Goal: Communication & Community: Connect with others

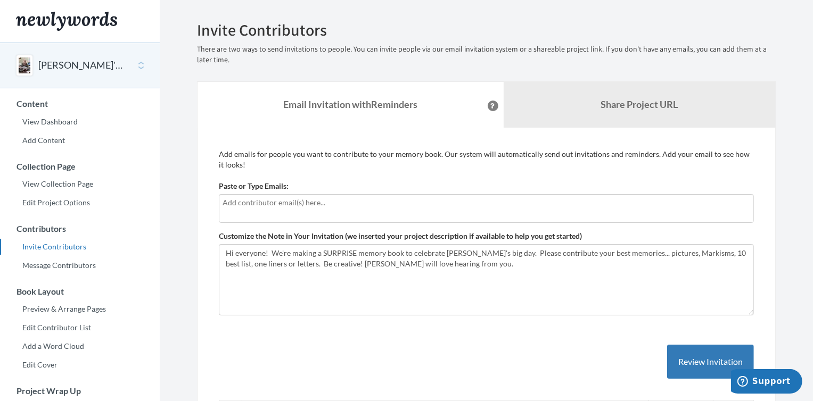
click at [317, 205] on input "text" at bounding box center [487, 203] width 528 height 12
click at [236, 211] on div at bounding box center [486, 208] width 535 height 29
type input "[EMAIL_ADDRESS][DOMAIN_NAME]"
click at [703, 357] on button "Review Invitation" at bounding box center [710, 362] width 87 height 35
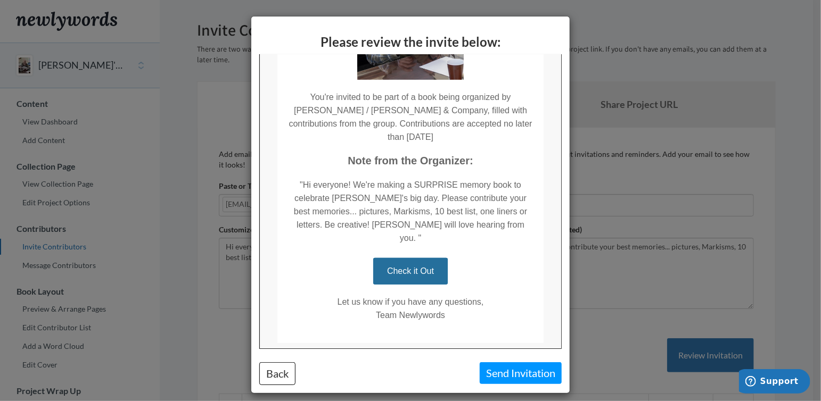
scroll to position [200, 0]
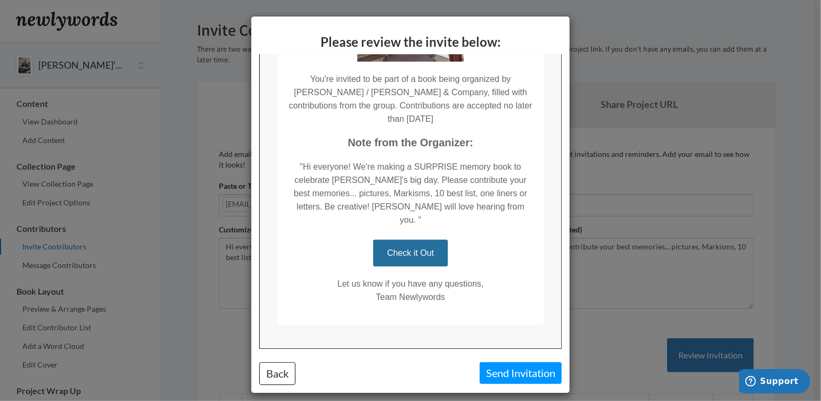
drag, startPoint x: 555, startPoint y: 219, endPoint x: 822, endPoint y: 392, distance: 317.6
click at [404, 240] on link "Check it Out" at bounding box center [409, 253] width 75 height 27
click at [284, 372] on button "Back" at bounding box center [277, 374] width 36 height 23
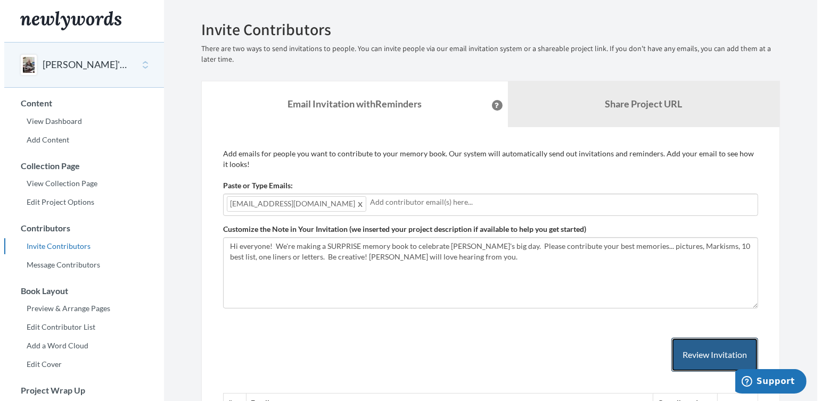
scroll to position [0, 0]
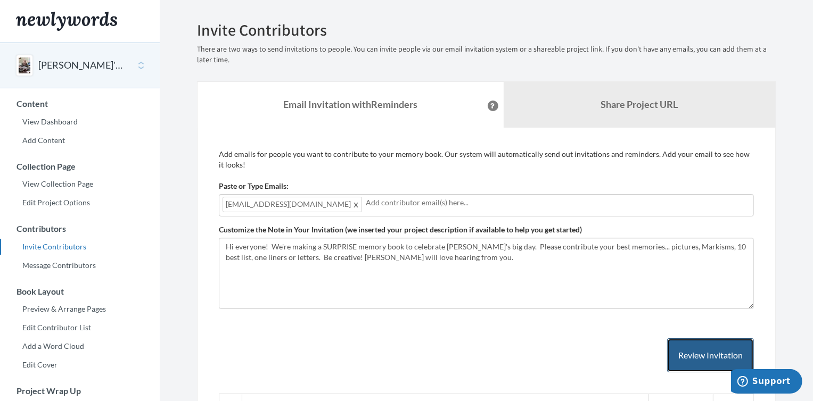
click at [711, 352] on button "Review Invitation" at bounding box center [710, 356] width 87 height 35
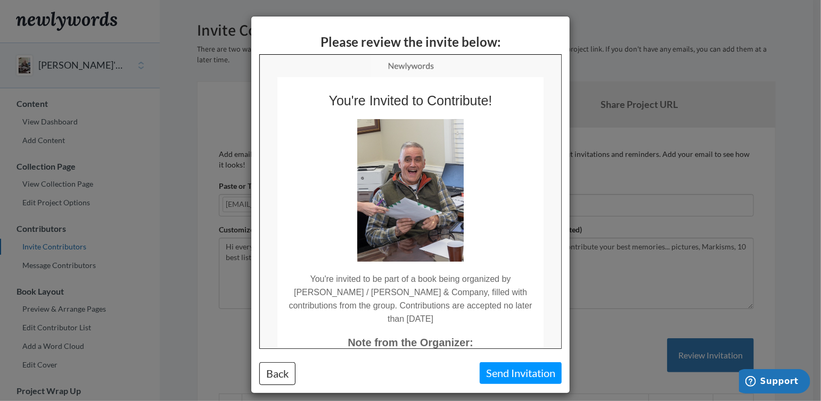
drag, startPoint x: 555, startPoint y: 246, endPoint x: 841, endPoint y: 276, distance: 287.4
click at [518, 369] on button "Send Invitation" at bounding box center [521, 374] width 82 height 22
